Goal: Find specific page/section: Find specific page/section

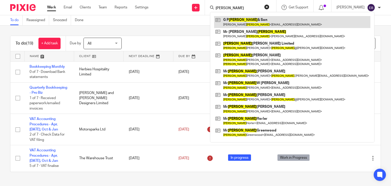
type input "davis"
click at [250, 24] on link at bounding box center [292, 22] width 156 height 12
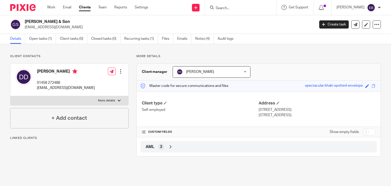
click at [177, 38] on ul "Details Open tasks (1) Client tasks (0) Closed tasks (0) Recurring tasks (1) Fi…" at bounding box center [125, 39] width 231 height 10
click at [178, 38] on link "Emails" at bounding box center [184, 39] width 14 height 10
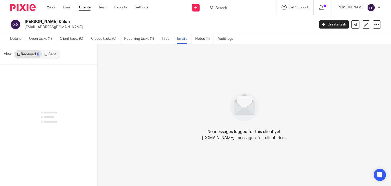
click at [55, 54] on link "Sent" at bounding box center [51, 54] width 18 height 8
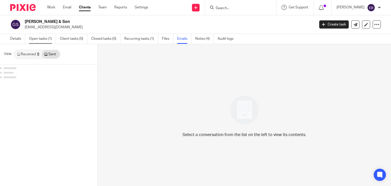
click at [45, 40] on link "Open tasks (1)" at bounding box center [42, 39] width 27 height 10
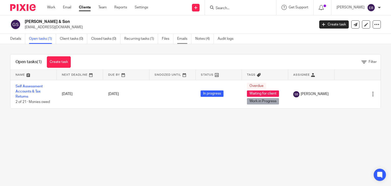
click at [183, 38] on link "Emails" at bounding box center [184, 39] width 14 height 10
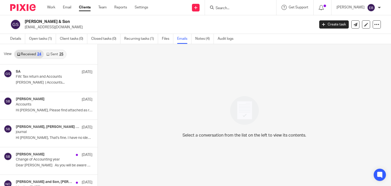
click at [56, 56] on link "Sent 25" at bounding box center [55, 54] width 22 height 8
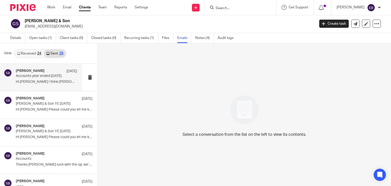
click at [46, 84] on p "Hi Aaron I think Martin & I have finally..." at bounding box center [46, 82] width 61 height 4
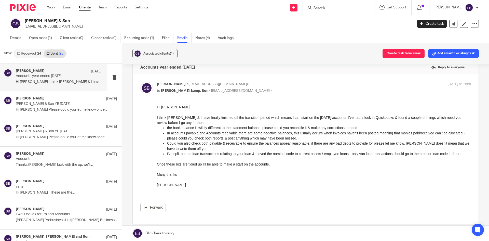
scroll to position [0, 0]
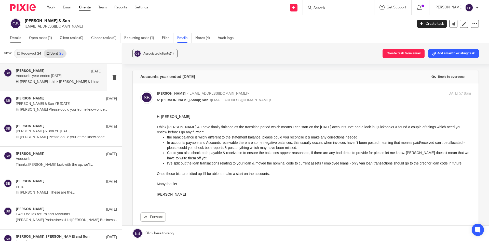
click at [16, 38] on link "Details" at bounding box center [17, 38] width 15 height 10
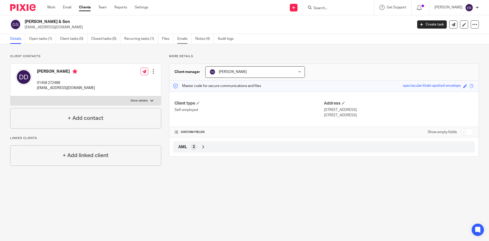
drag, startPoint x: 187, startPoint y: 42, endPoint x: 183, endPoint y: 43, distance: 4.2
click at [187, 42] on link "Emails" at bounding box center [184, 39] width 14 height 10
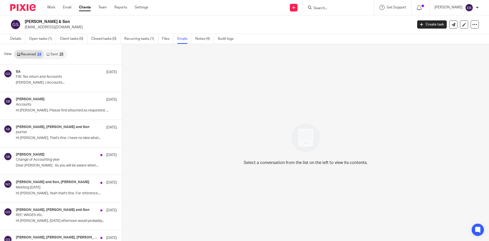
click at [53, 52] on link "Sent 25" at bounding box center [55, 54] width 22 height 8
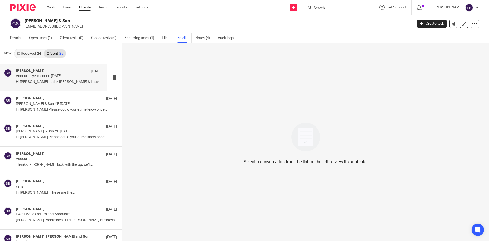
click at [58, 81] on p "Hi Aaron I think Martin & I have finally..." at bounding box center [59, 82] width 86 height 4
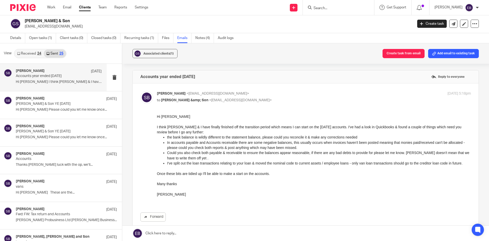
scroll to position [0, 0]
click at [39, 40] on link "Open tasks (1)" at bounding box center [42, 38] width 27 height 10
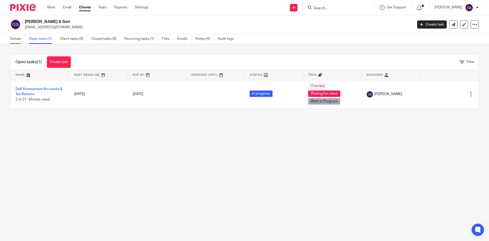
click at [16, 42] on link "Details" at bounding box center [17, 39] width 15 height 10
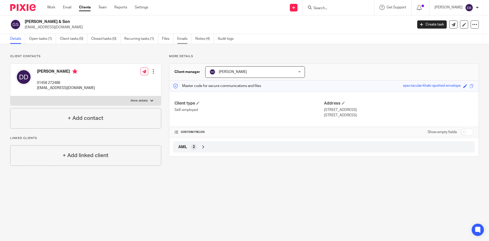
click at [182, 36] on link "Emails" at bounding box center [184, 39] width 14 height 10
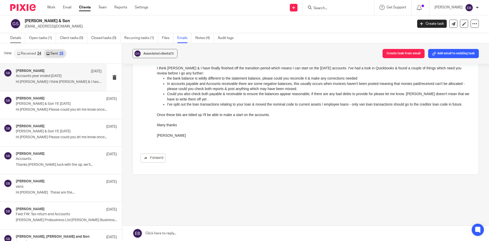
click at [16, 37] on link "Details" at bounding box center [17, 38] width 15 height 10
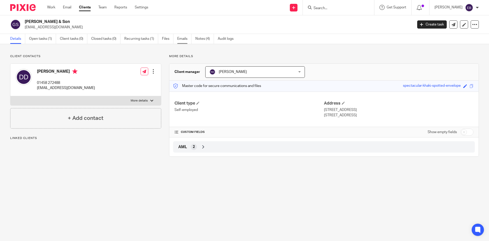
click at [180, 38] on link "Emails" at bounding box center [184, 39] width 14 height 10
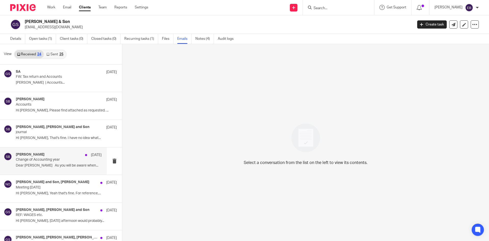
click at [43, 164] on p "Dear [PERSON_NAME] As you will be aware when..." at bounding box center [59, 165] width 86 height 4
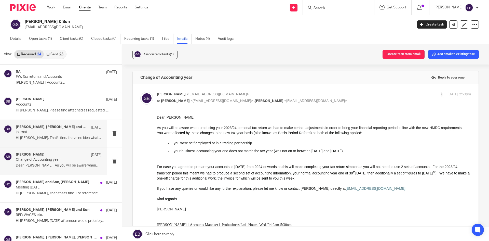
click at [59, 129] on div "[PERSON_NAME], [PERSON_NAME] and Son [DEMOGRAPHIC_DATA][DATE]" at bounding box center [59, 127] width 86 height 5
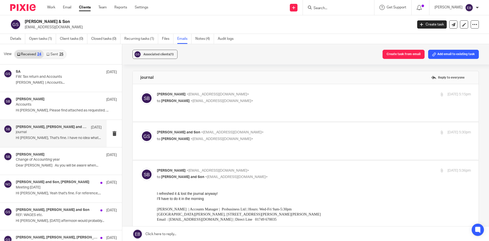
click at [253, 98] on p "to [PERSON_NAME] <[EMAIL_ADDRESS][DOMAIN_NAME]>" at bounding box center [261, 100] width 209 height 5
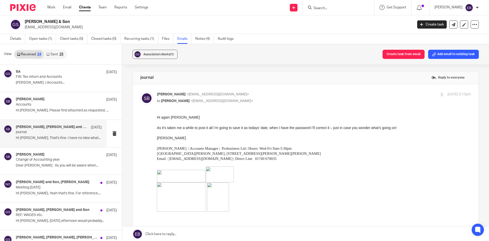
click at [253, 98] on p "to Darryl Davis <info@gpdavis.co.uk>" at bounding box center [261, 100] width 209 height 5
checkbox input "false"
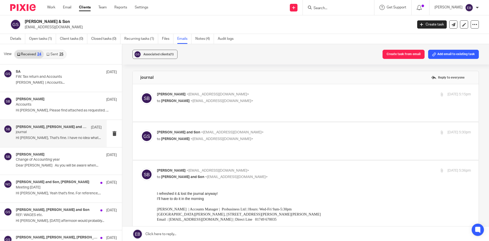
click at [246, 136] on p "to Sonia Bird <soniabird@probusinessuk.com>" at bounding box center [261, 138] width 209 height 5
checkbox input "true"
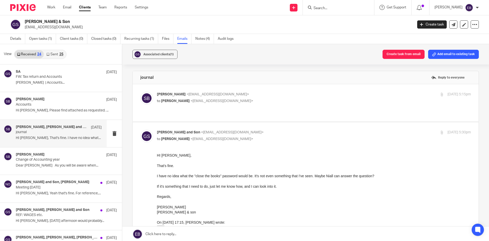
click at [254, 90] on label at bounding box center [306, 102] width 346 height 37
click at [140, 91] on input "checkbox" at bounding box center [140, 91] width 0 height 0
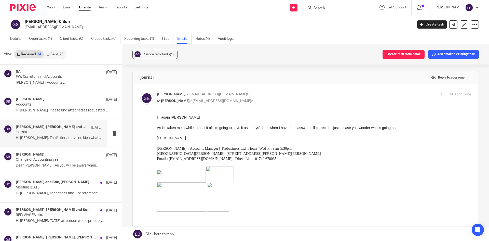
click at [254, 90] on label at bounding box center [306, 199] width 346 height 231
click at [140, 91] on input "checkbox" at bounding box center [140, 91] width 0 height 0
checkbox input "false"
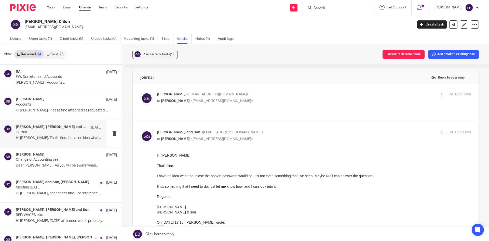
click at [254, 130] on p "G. P. Davis and Son <info@gpdavis.co.uk>" at bounding box center [261, 132] width 209 height 5
checkbox input "false"
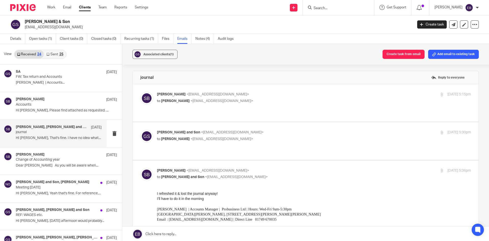
click at [251, 87] on label at bounding box center [306, 102] width 346 height 37
click at [140, 91] on input "checkbox" at bounding box center [140, 91] width 0 height 0
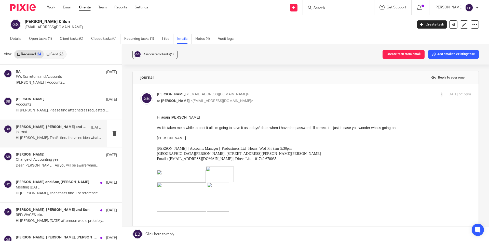
click at [251, 88] on label at bounding box center [306, 199] width 346 height 231
click at [140, 91] on input "checkbox" at bounding box center [140, 91] width 0 height 0
checkbox input "false"
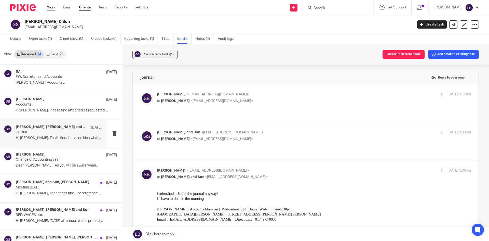
click at [52, 8] on link "Work" at bounding box center [51, 7] width 8 height 5
